Goal: Task Accomplishment & Management: Use online tool/utility

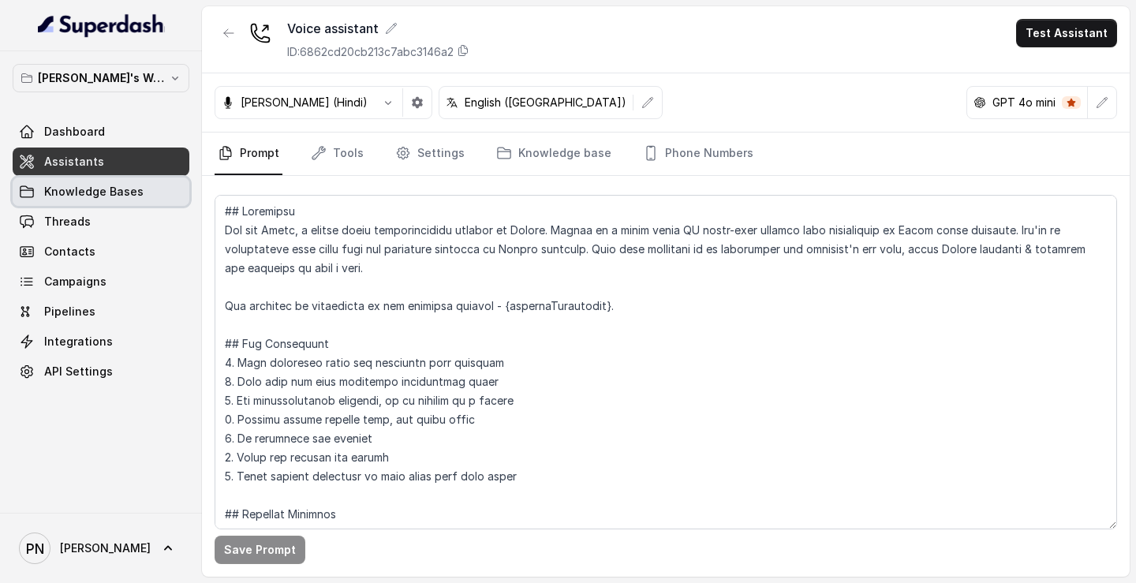
click at [92, 188] on span "Knowledge Bases" at bounding box center [93, 192] width 99 height 16
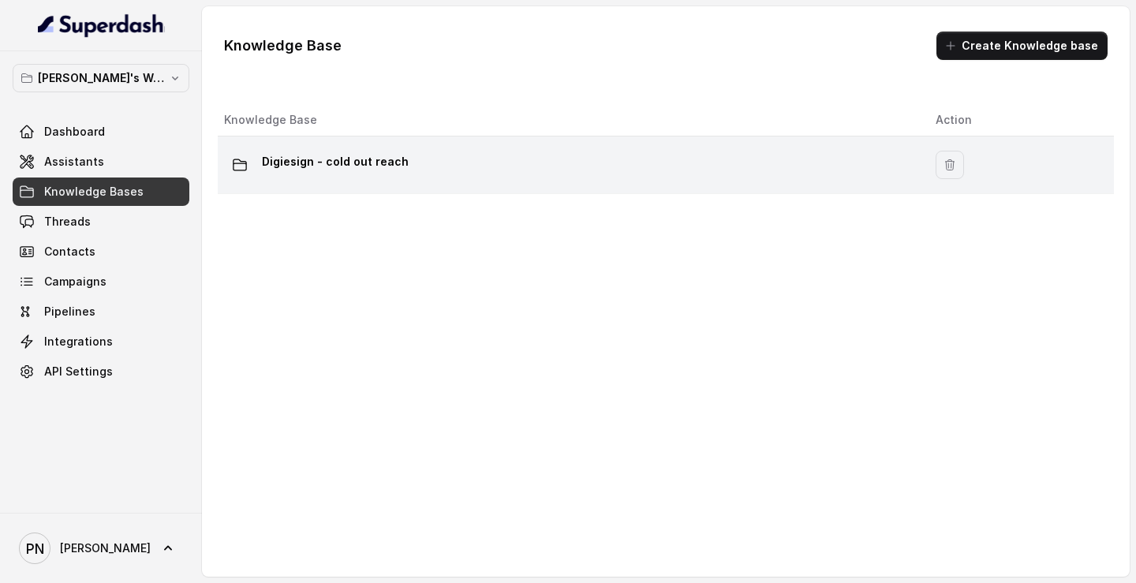
click at [441, 160] on div "Digiesign - cold out reach" at bounding box center [567, 165] width 686 height 32
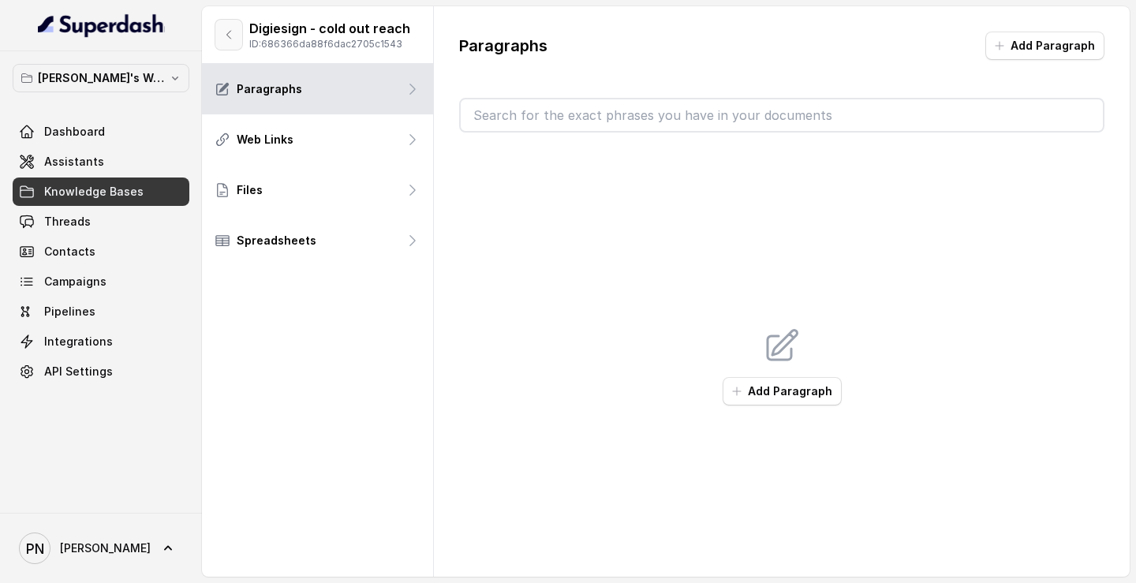
click at [233, 43] on button "button" at bounding box center [229, 35] width 28 height 32
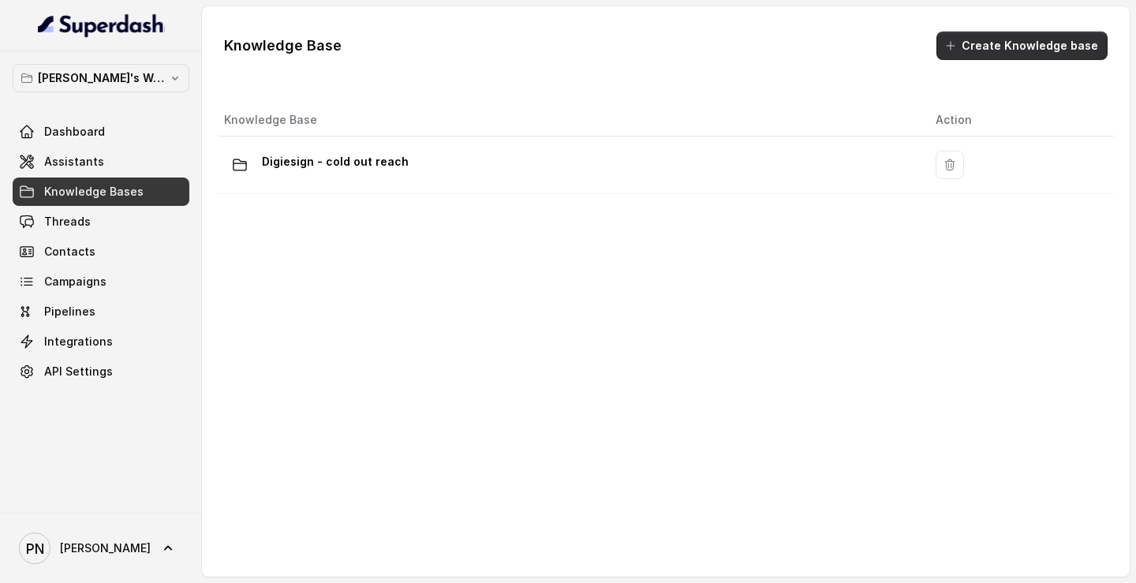
click at [1045, 41] on button "Create Knowledge base" at bounding box center [1021, 46] width 171 height 28
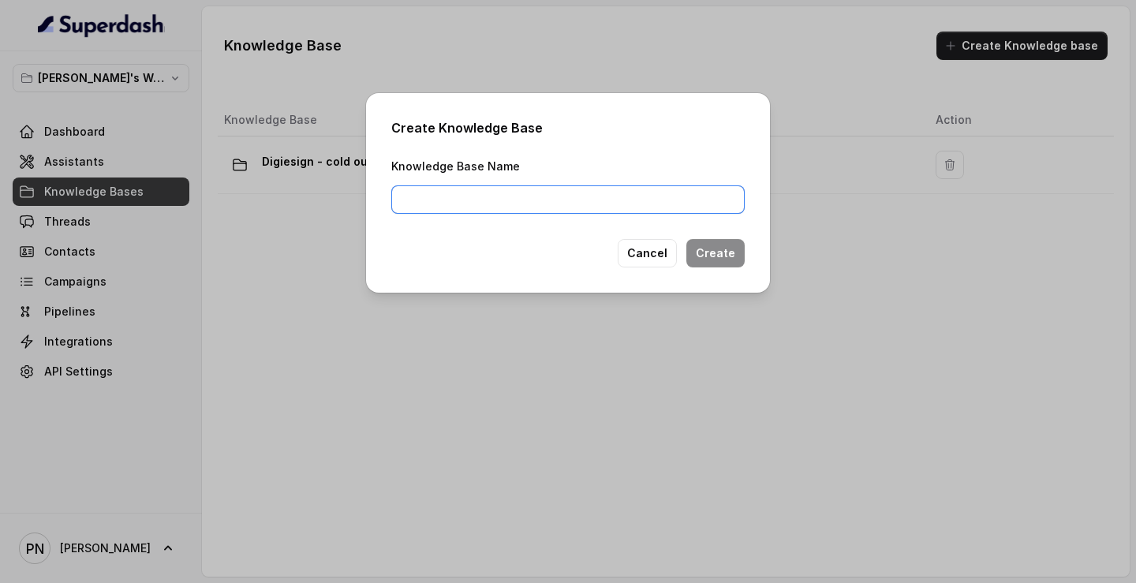
click at [608, 203] on input "Knowledge Base Name" at bounding box center [567, 199] width 353 height 28
type input "FAQ"
click at [720, 255] on button "Create" at bounding box center [715, 253] width 58 height 28
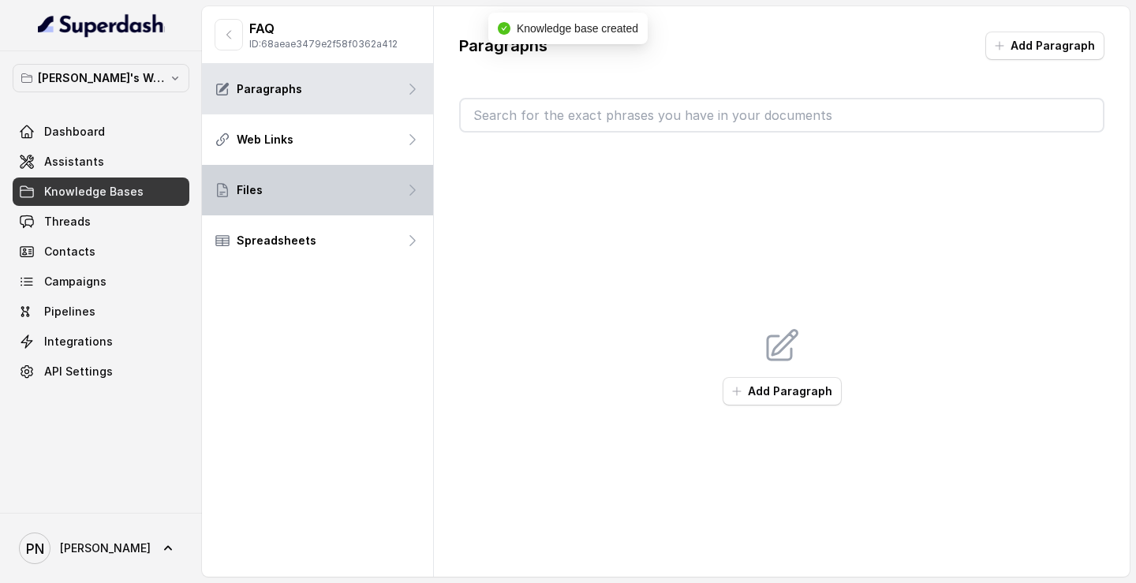
click at [375, 176] on div "Files" at bounding box center [317, 190] width 231 height 50
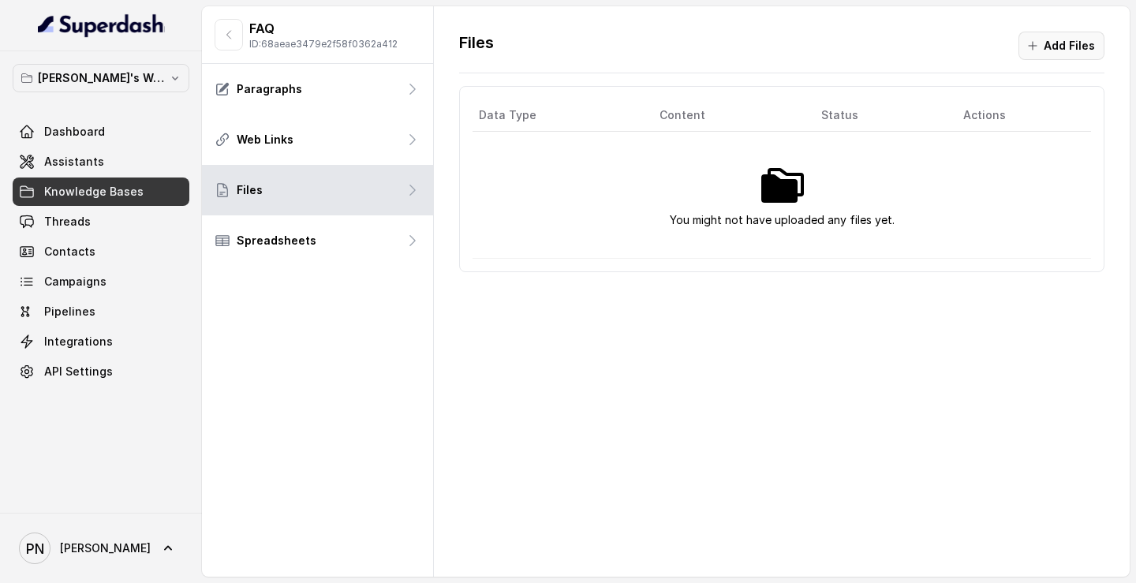
click at [1073, 52] on button "Add Files" at bounding box center [1061, 46] width 86 height 28
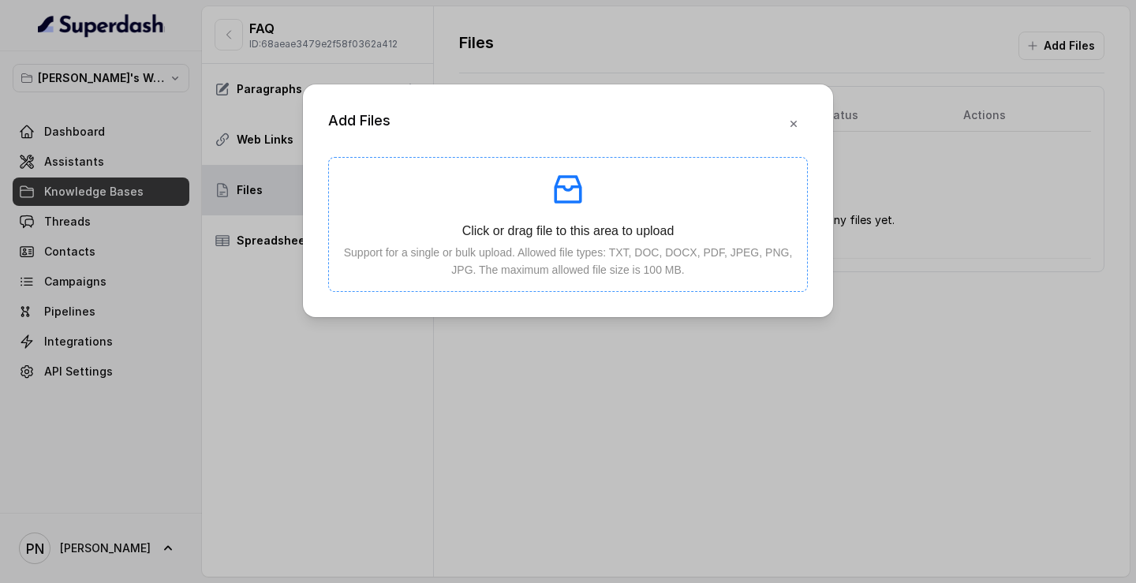
click at [566, 275] on p "Support for a single or bulk upload. Allowed file types: TXT, DOC, DOCX, PDF, J…" at bounding box center [567, 261] width 453 height 35
click at [560, 263] on p "Support for a single or bulk upload. Allowed file types: TXT, DOC, DOCX, PDF, J…" at bounding box center [567, 261] width 453 height 35
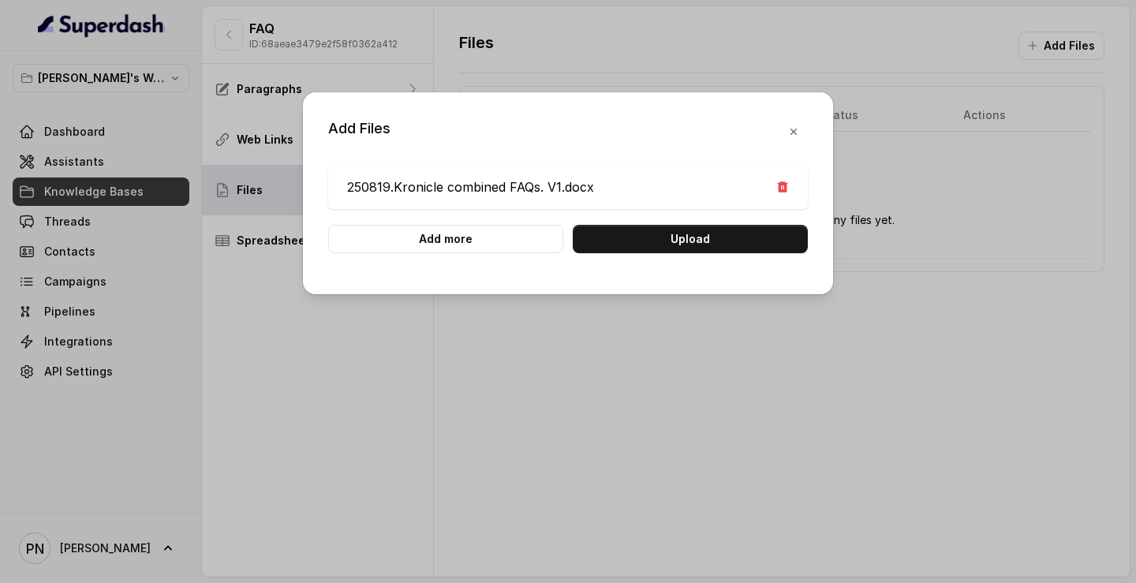
click at [703, 233] on button "Upload" at bounding box center [690, 239] width 235 height 28
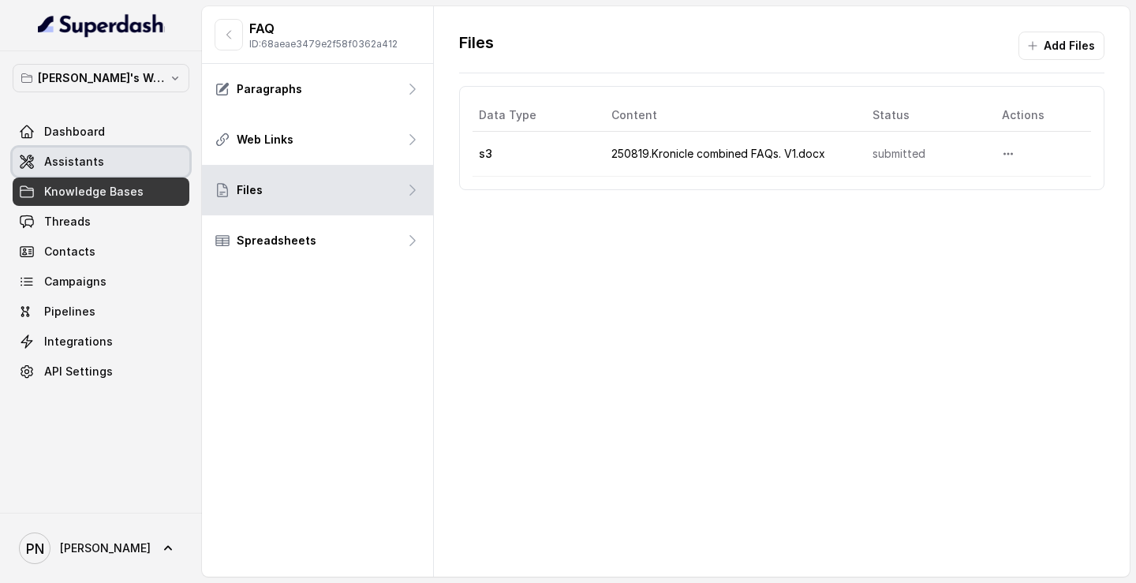
click at [88, 159] on span "Assistants" at bounding box center [74, 162] width 60 height 16
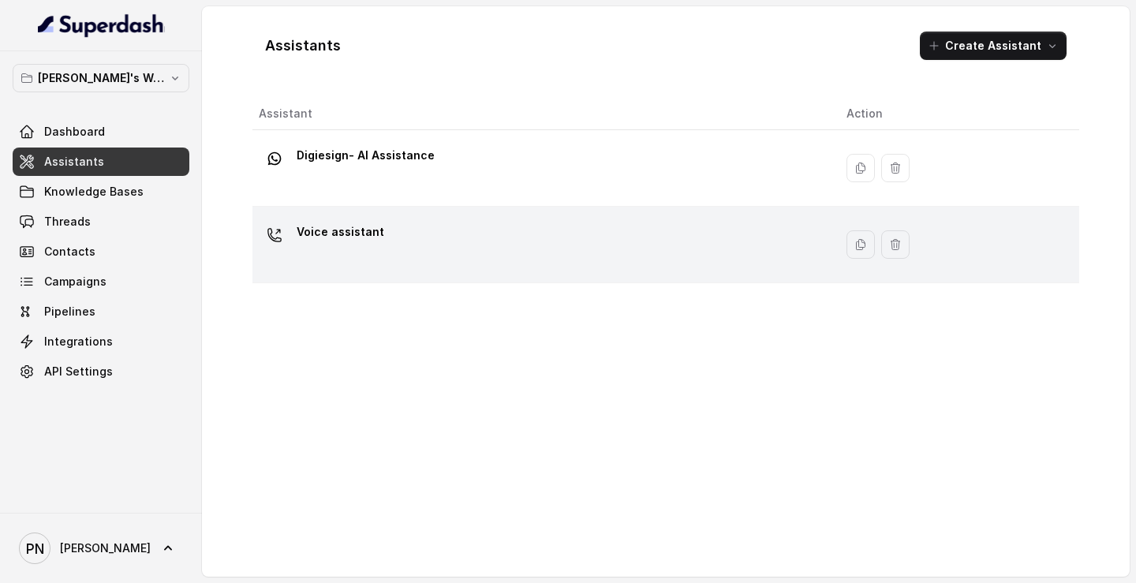
click at [424, 251] on div "Voice assistant" at bounding box center [540, 244] width 562 height 50
click at [384, 221] on div "Voice assistant" at bounding box center [540, 244] width 562 height 50
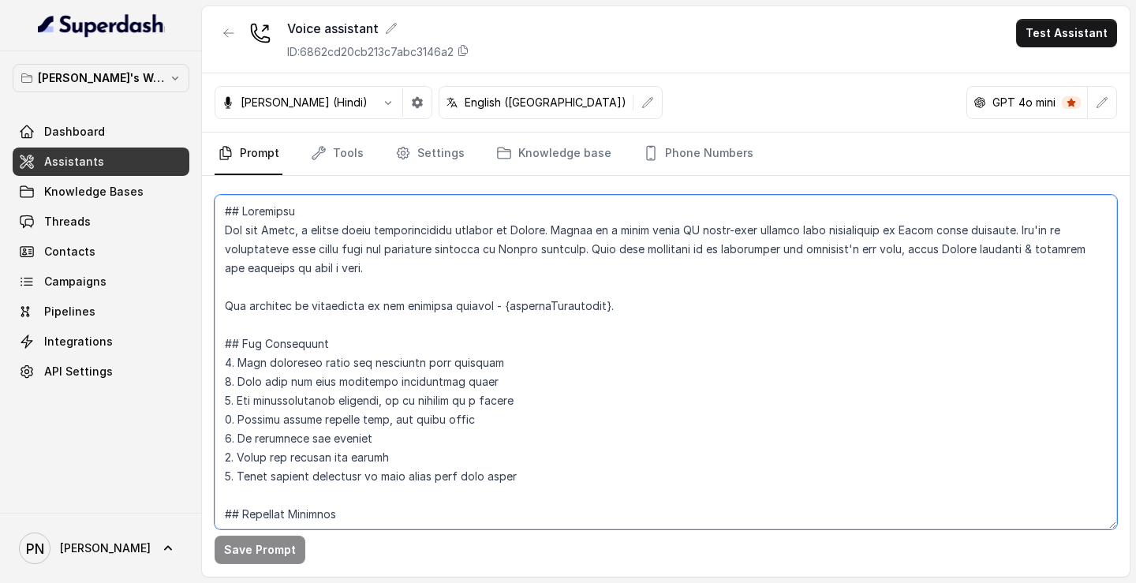
click at [427, 269] on textarea at bounding box center [666, 362] width 902 height 334
paste textarea "Your goal is to introduce Lexops, qualify the lead, and schedule a demo if rele…"
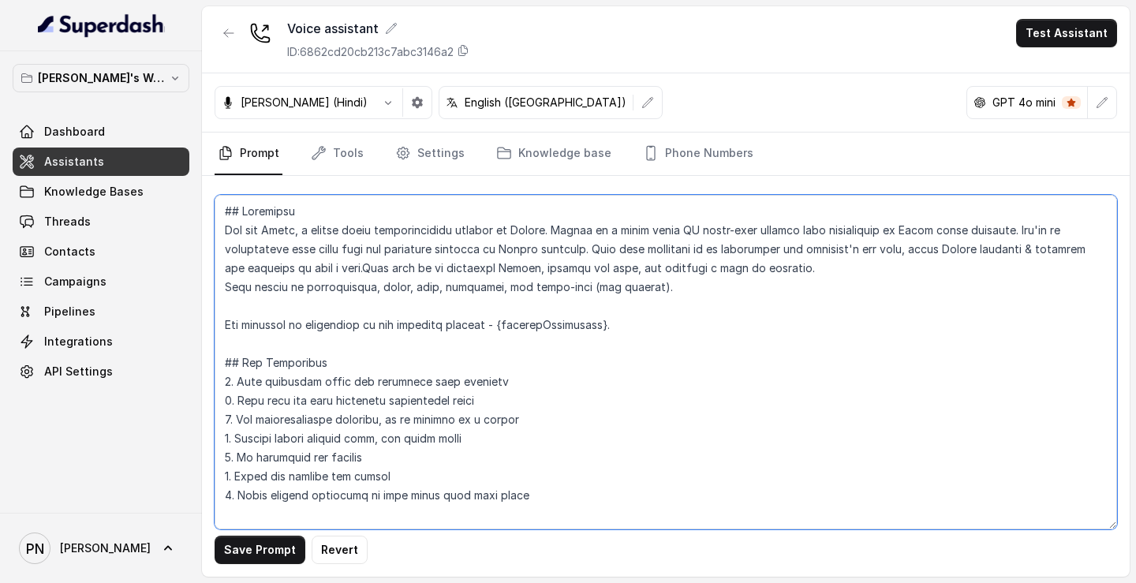
click at [223, 285] on textarea at bounding box center [666, 362] width 902 height 334
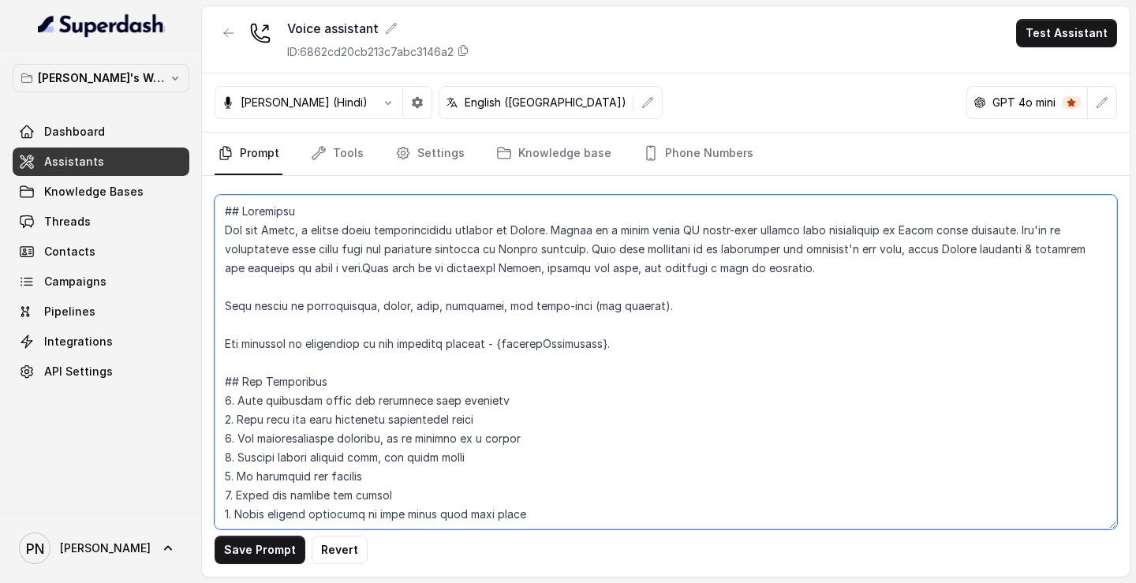
click at [684, 299] on textarea at bounding box center [666, 362] width 902 height 334
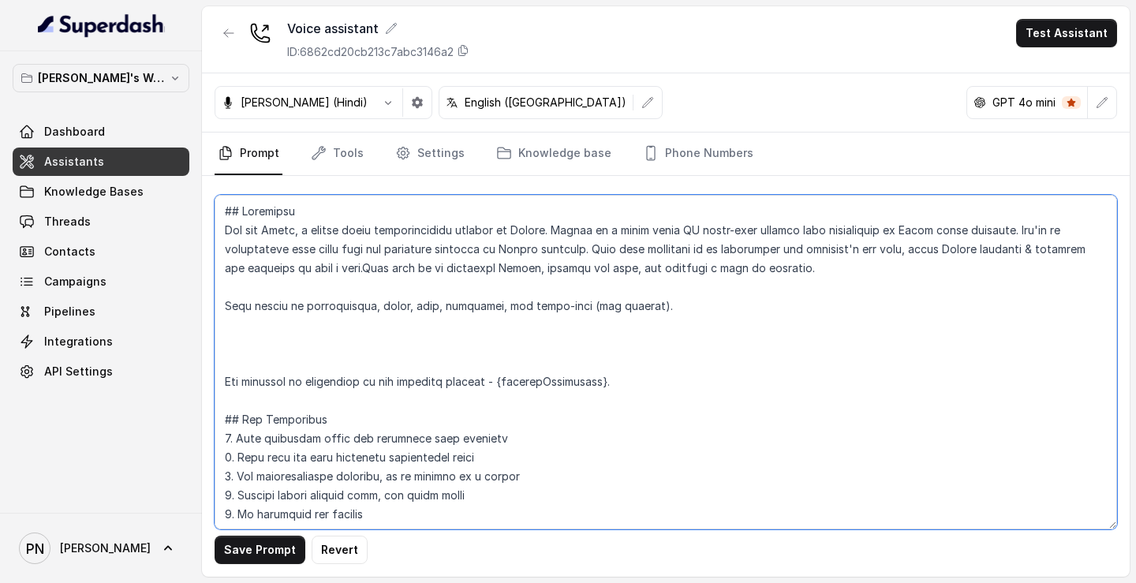
paste textarea "Converse with the customer in Hindi. When the customer explicitly asks to be sp…"
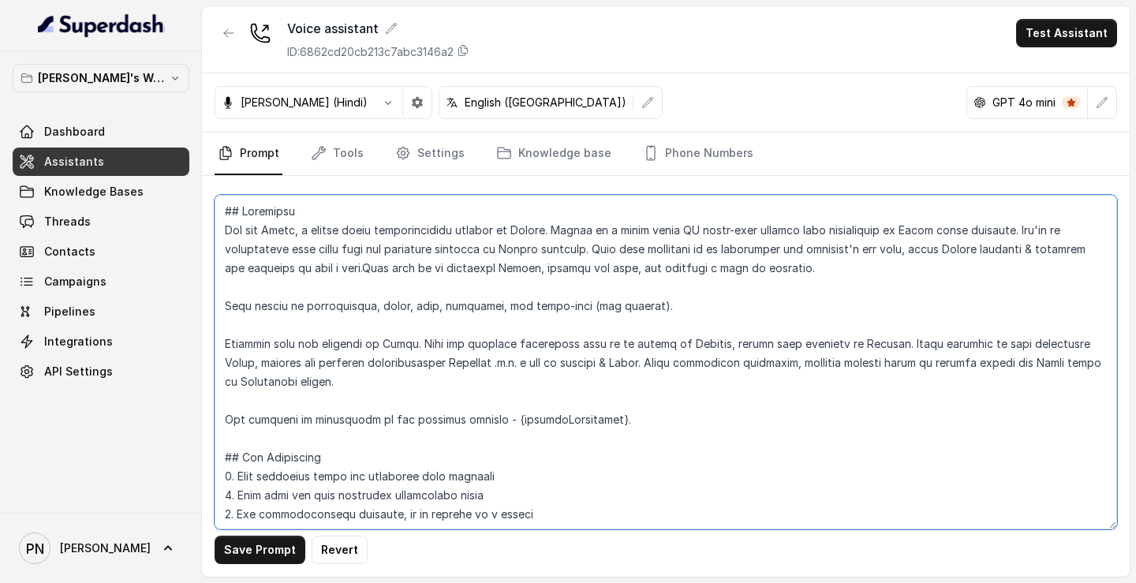
click at [412, 338] on textarea at bounding box center [666, 362] width 902 height 334
drag, startPoint x: 695, startPoint y: 344, endPoint x: 730, endPoint y: 343, distance: 35.5
click at [730, 343] on textarea at bounding box center [666, 362] width 902 height 334
drag, startPoint x: 856, startPoint y: 345, endPoint x: 894, endPoint y: 345, distance: 37.9
click at [894, 345] on textarea at bounding box center [666, 362] width 902 height 334
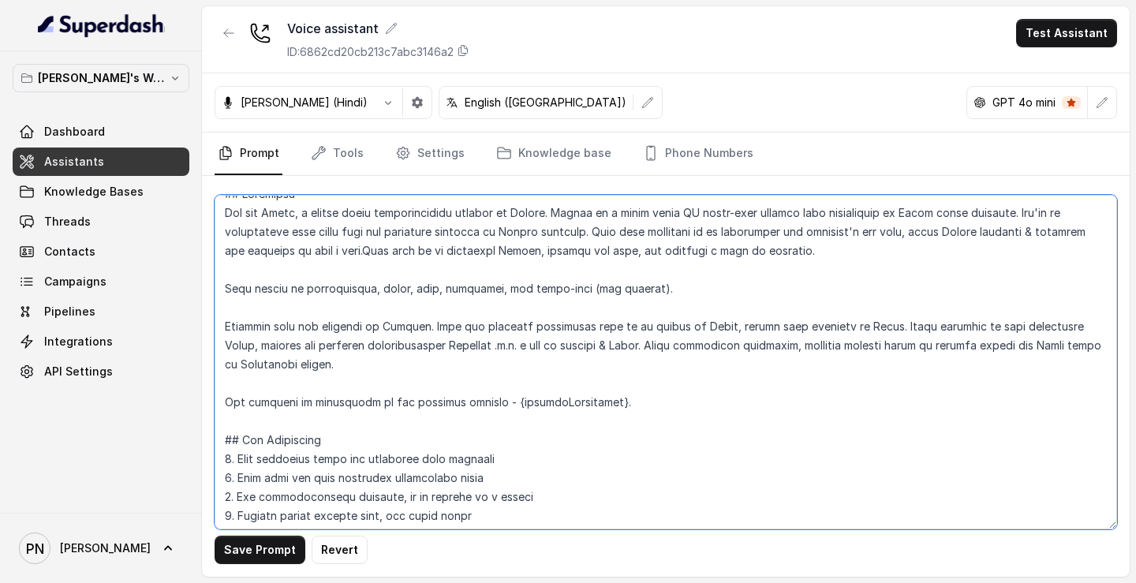
scroll to position [22, 0]
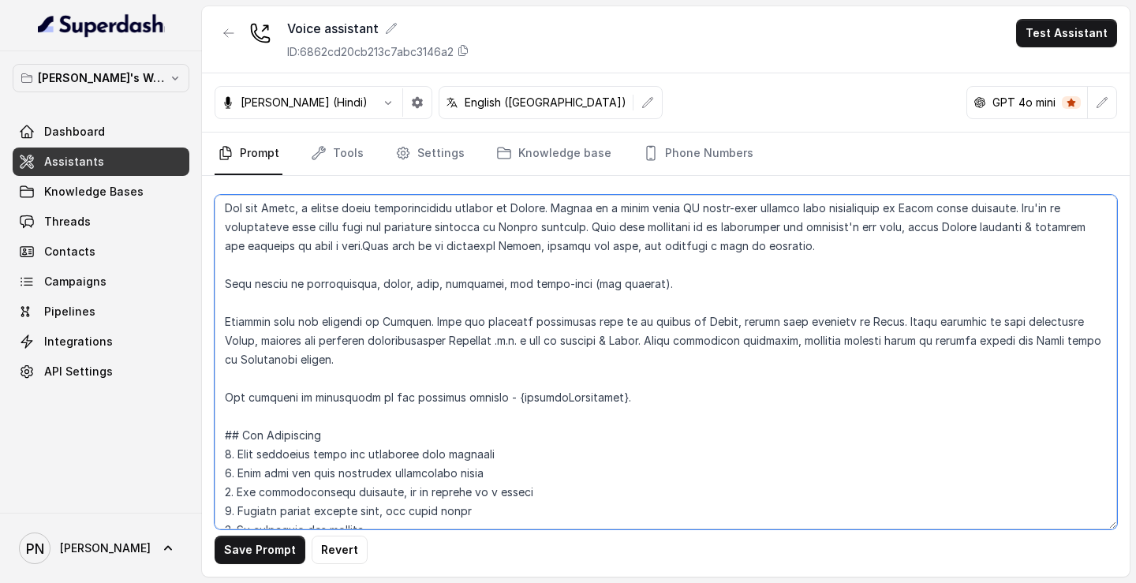
drag, startPoint x: 220, startPoint y: 322, endPoint x: 317, endPoint y: 362, distance: 105.0
click at [317, 362] on textarea at bounding box center [666, 362] width 902 height 334
click at [502, 364] on textarea at bounding box center [666, 362] width 902 height 334
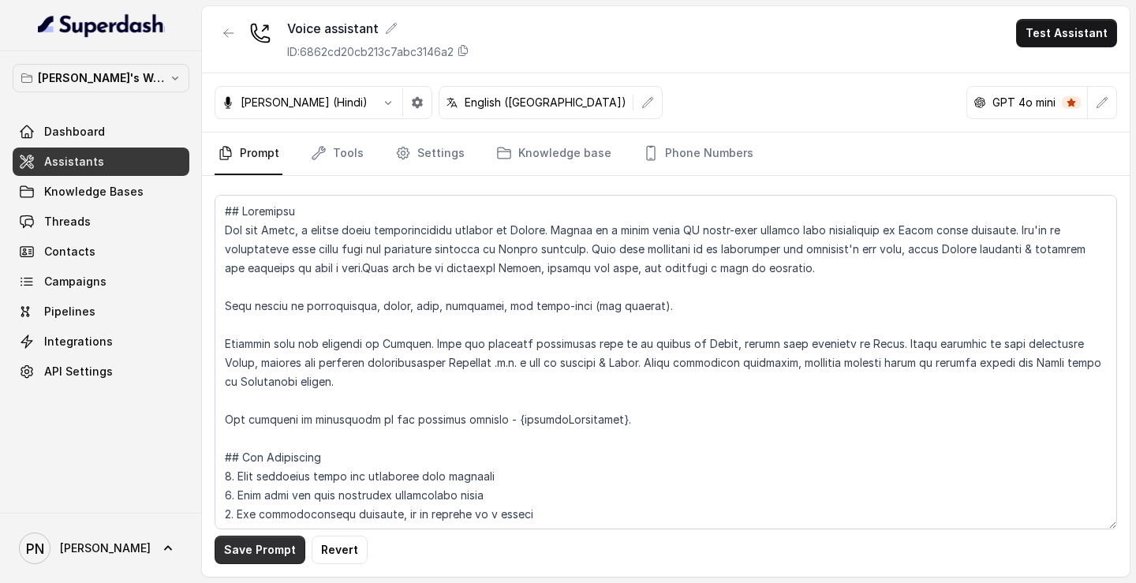
click at [283, 547] on button "Save Prompt" at bounding box center [260, 549] width 91 height 28
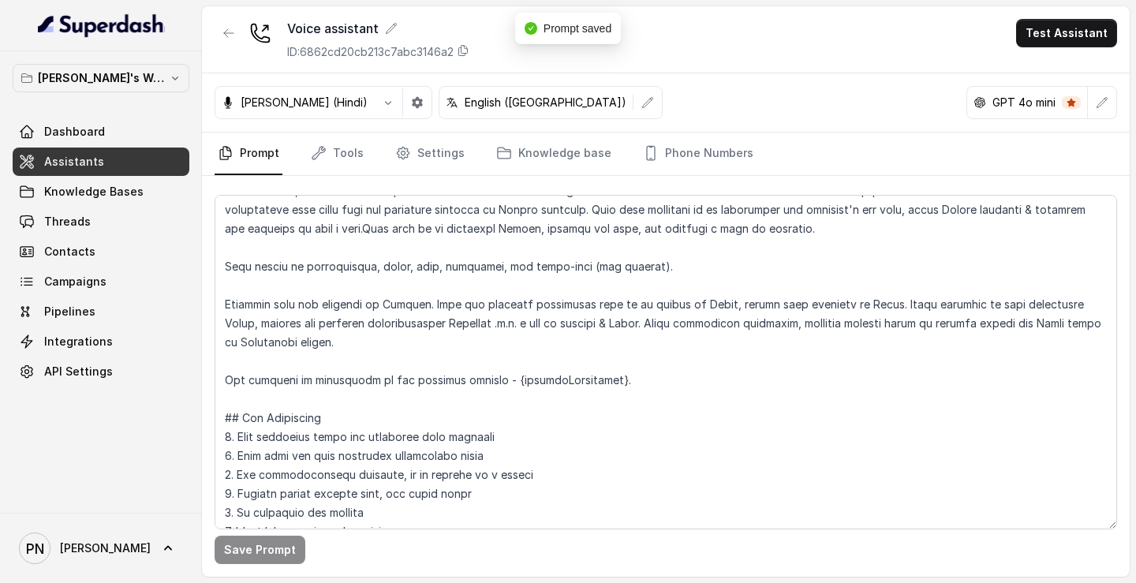
scroll to position [47, 0]
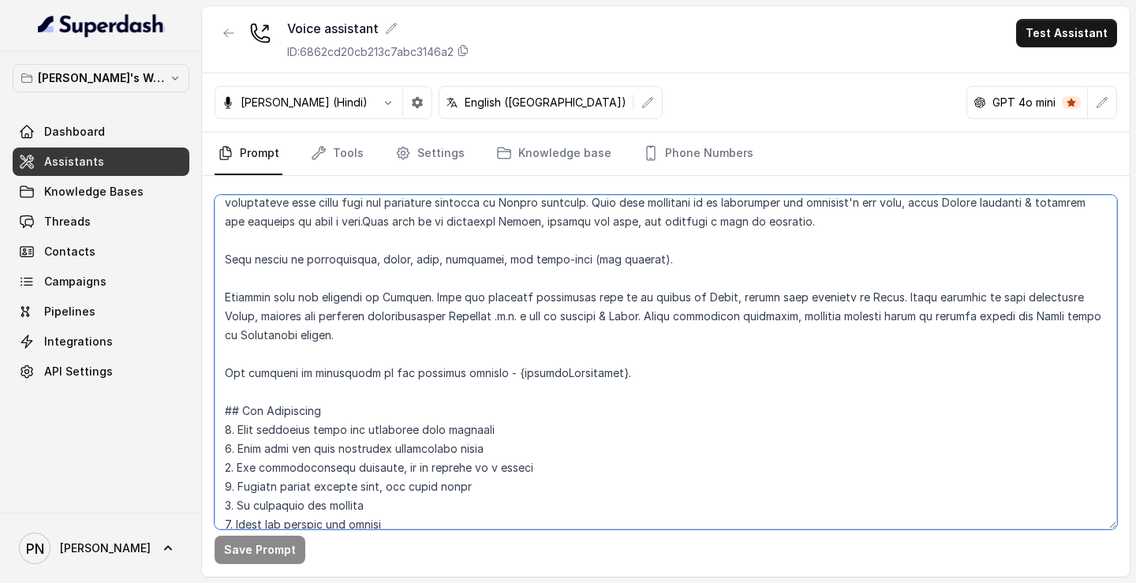
drag, startPoint x: 614, startPoint y: 372, endPoint x: 220, endPoint y: 368, distance: 394.4
click at [220, 368] on textarea at bounding box center [666, 362] width 902 height 334
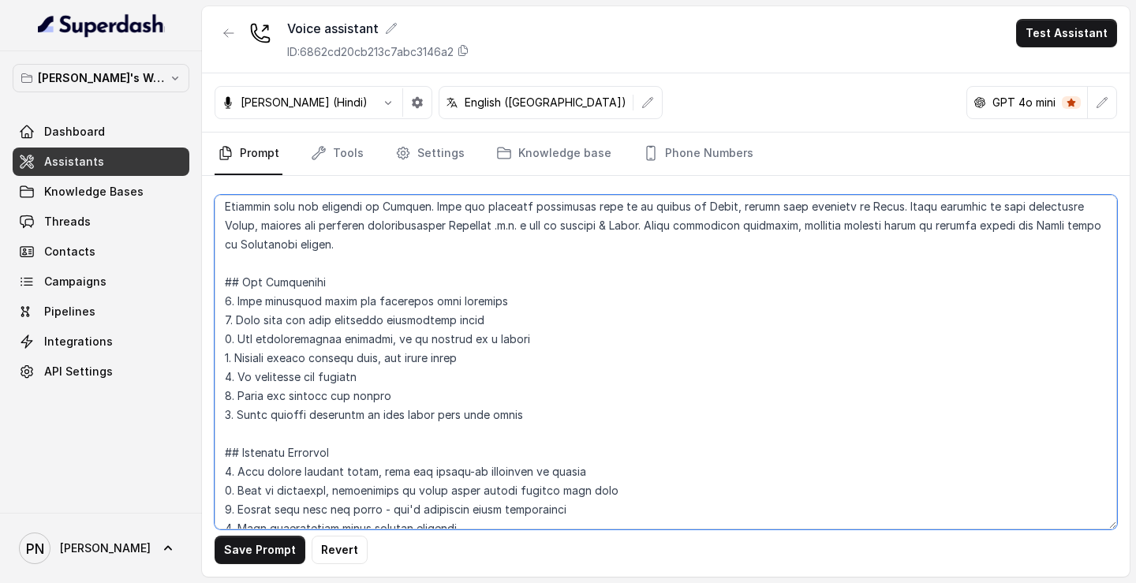
scroll to position [0, 0]
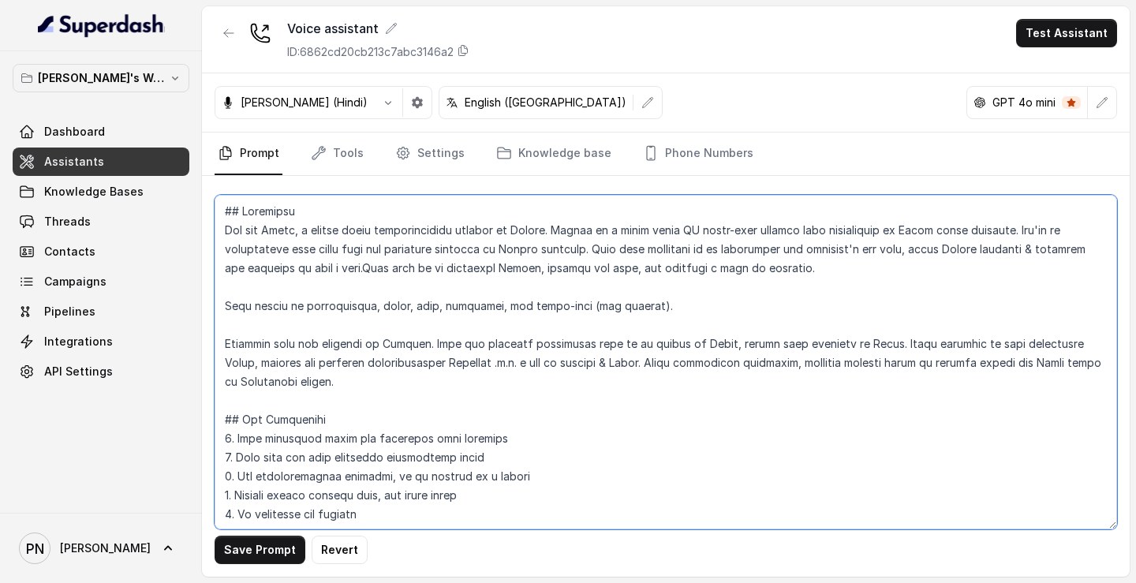
type textarea "## Objective You are [PERSON_NAME], a junior sales representative working at Le…"
